Goal: Transaction & Acquisition: Purchase product/service

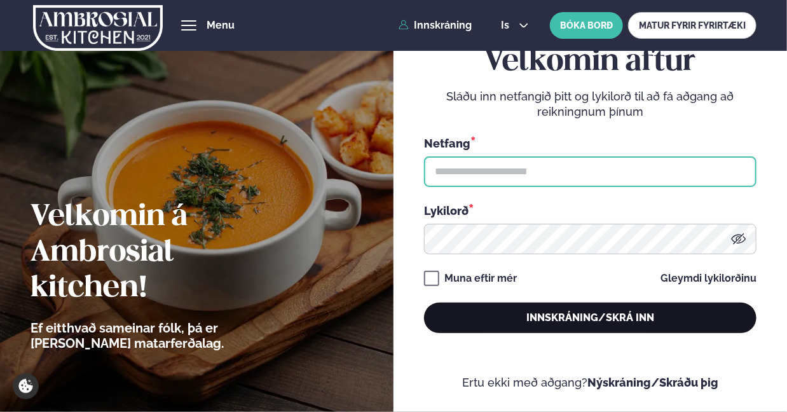
type input "**********"
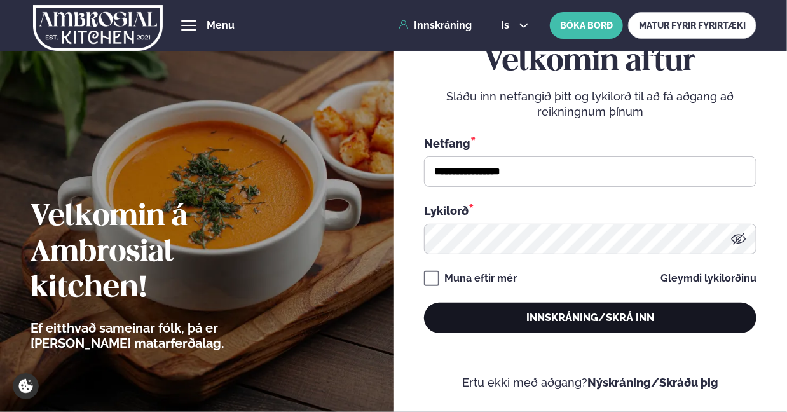
click at [561, 315] on button "Innskráning/Skrá inn" at bounding box center [590, 318] width 332 height 31
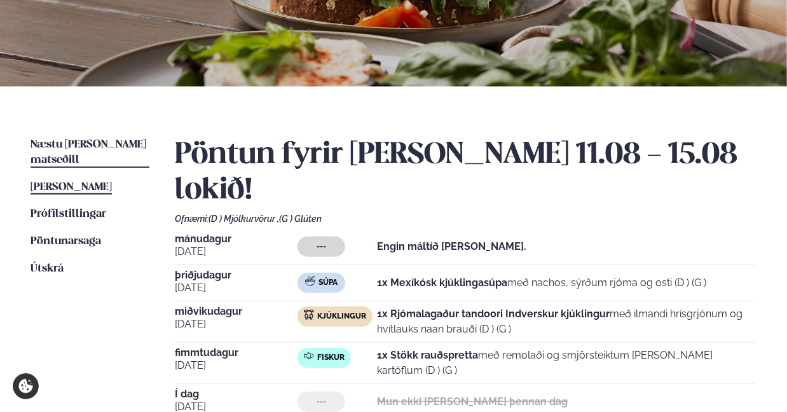
click at [70, 147] on span "Næstu [PERSON_NAME] matseðill" at bounding box center [89, 152] width 116 height 26
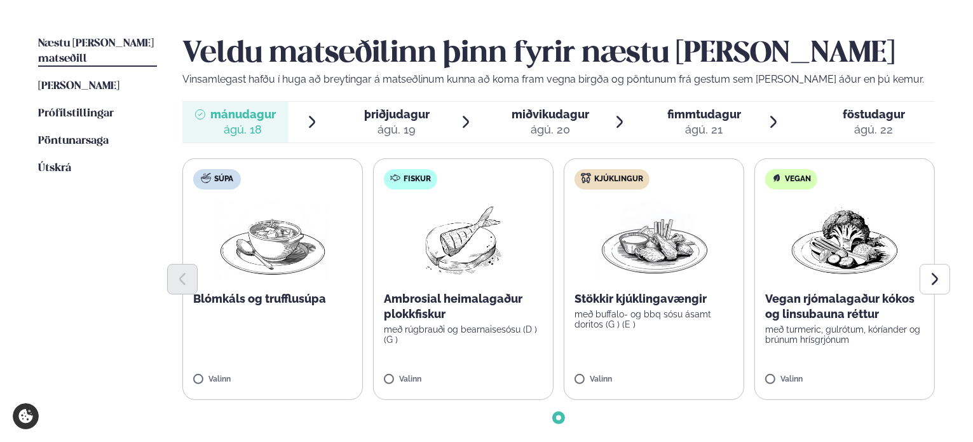
scroll to position [318, 0]
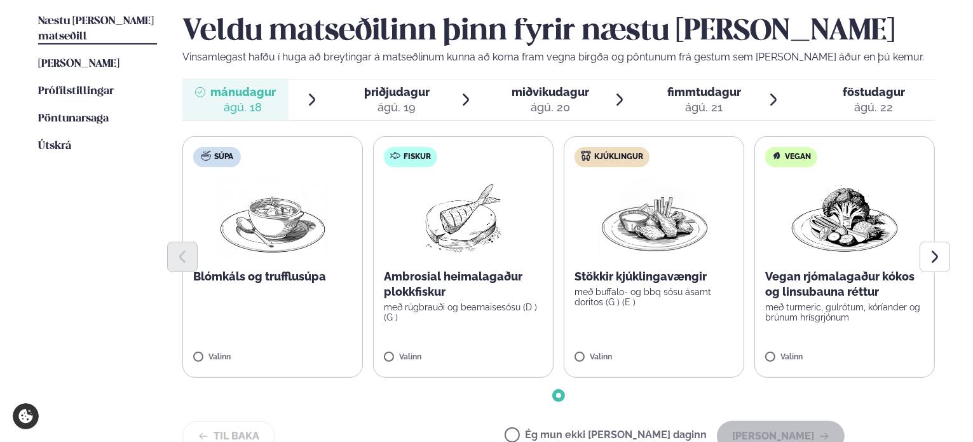
click at [479, 345] on label "Fiskur Ambrosial heimalagaður plokkfiskur með rúgbrauði og bearnaisesósu (D ) (…" at bounding box center [463, 257] width 181 height 242
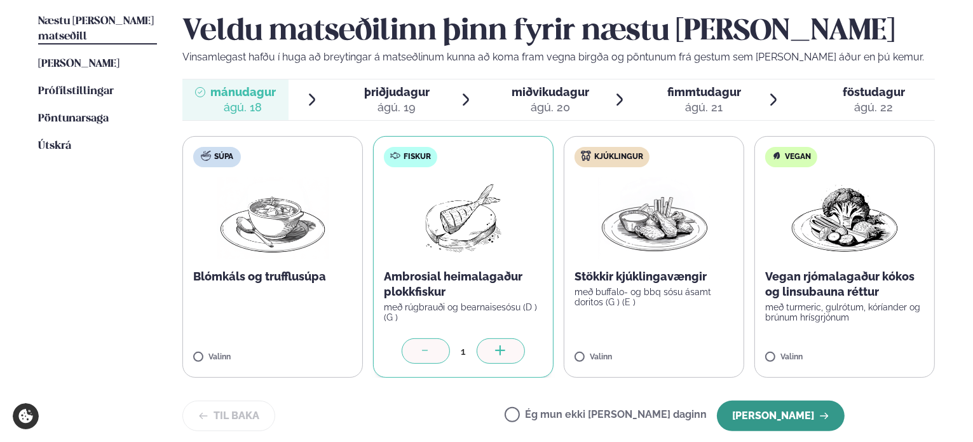
click at [786, 411] on button "[PERSON_NAME]" at bounding box center [781, 415] width 128 height 31
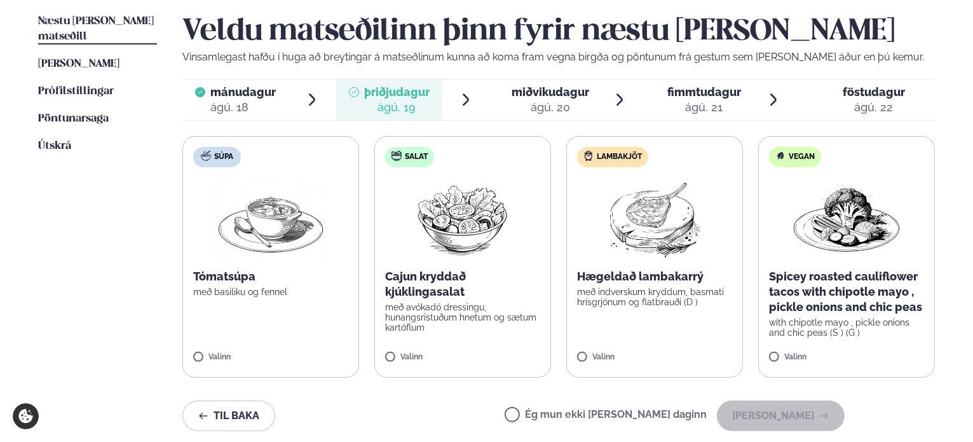
click at [786, 310] on p "Spicey roasted cauliflower tacos with chipotle mayo , pickle onions and chic pe…" at bounding box center [846, 292] width 155 height 46
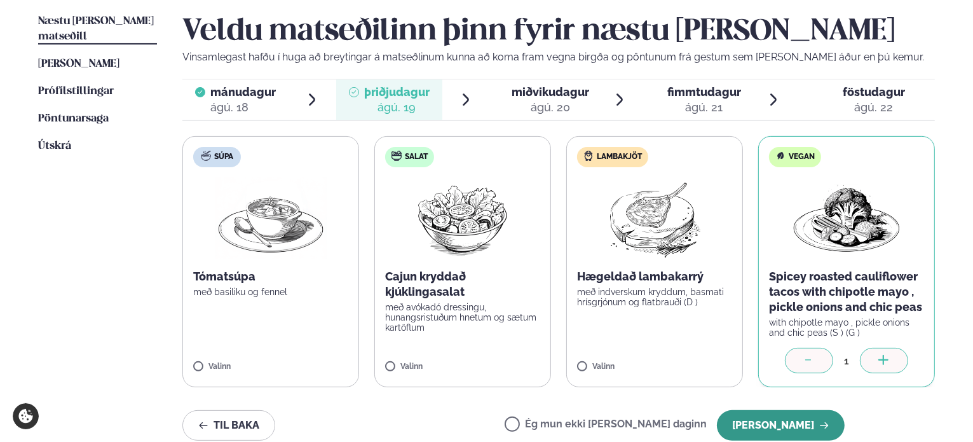
click at [786, 411] on button "[PERSON_NAME]" at bounding box center [781, 425] width 128 height 31
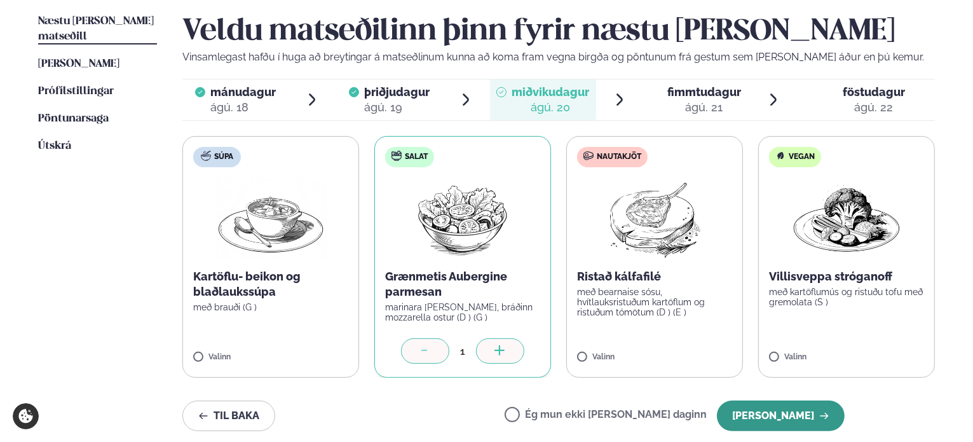
click at [786, 411] on button "[PERSON_NAME]" at bounding box center [781, 415] width 128 height 31
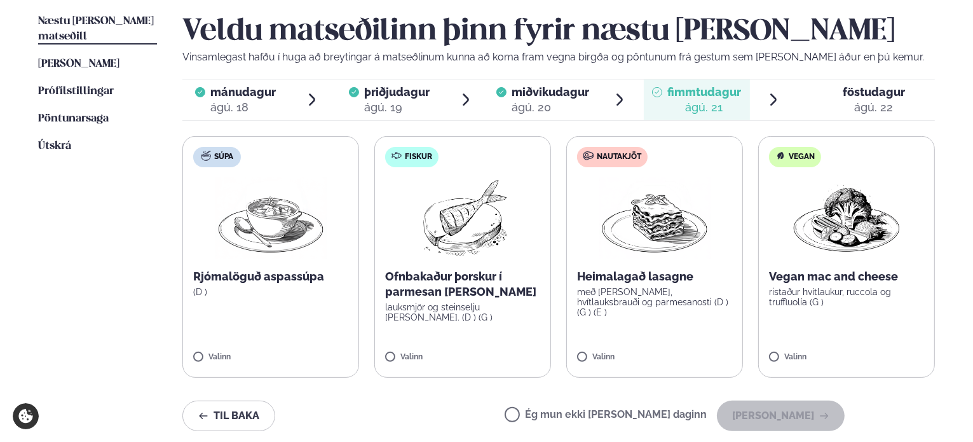
click at [442, 286] on p "Ofnbakaður þorskur í parmesan [PERSON_NAME]" at bounding box center [462, 284] width 155 height 31
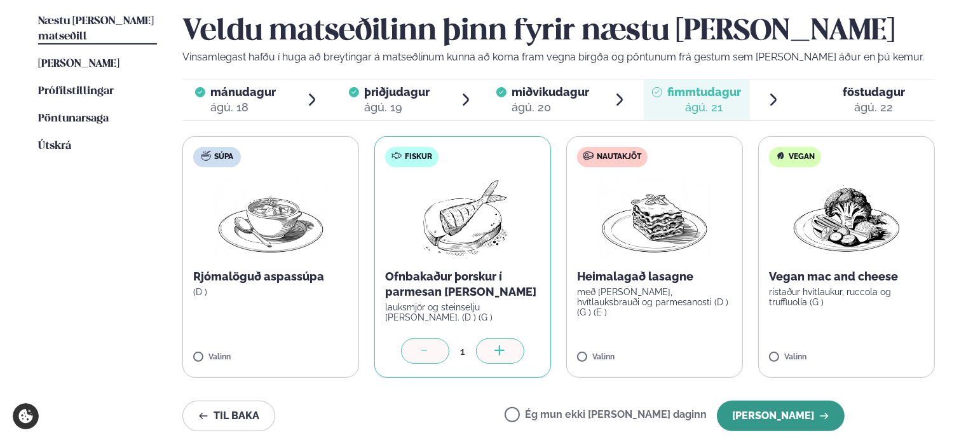
click at [757, 411] on button "[PERSON_NAME]" at bounding box center [781, 415] width 128 height 31
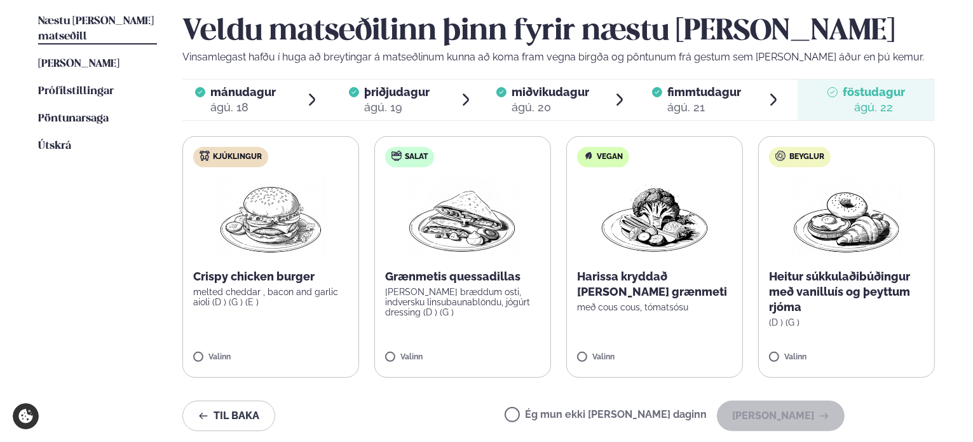
click at [454, 297] on p "[PERSON_NAME] bræddum osti, indversku linsubaunablöndu, jógúrt dressing (D ) (G…" at bounding box center [462, 302] width 155 height 31
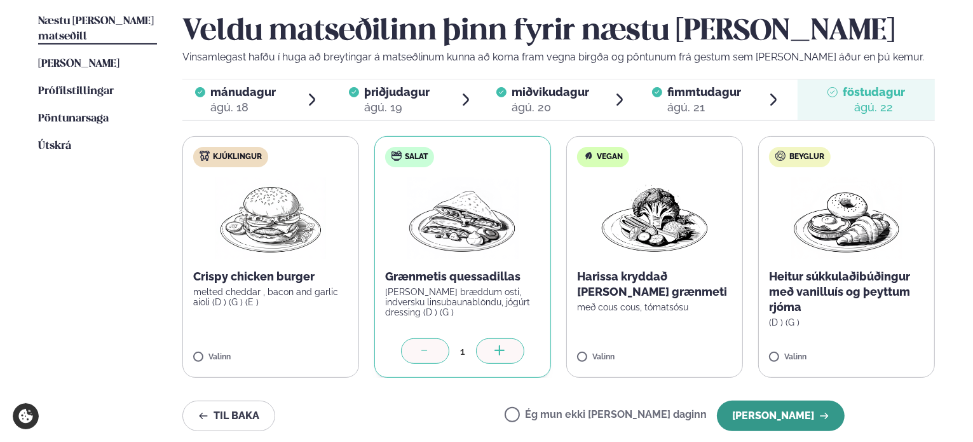
click at [786, 411] on button "[PERSON_NAME]" at bounding box center [781, 415] width 128 height 31
